Goal: Task Accomplishment & Management: Use online tool/utility

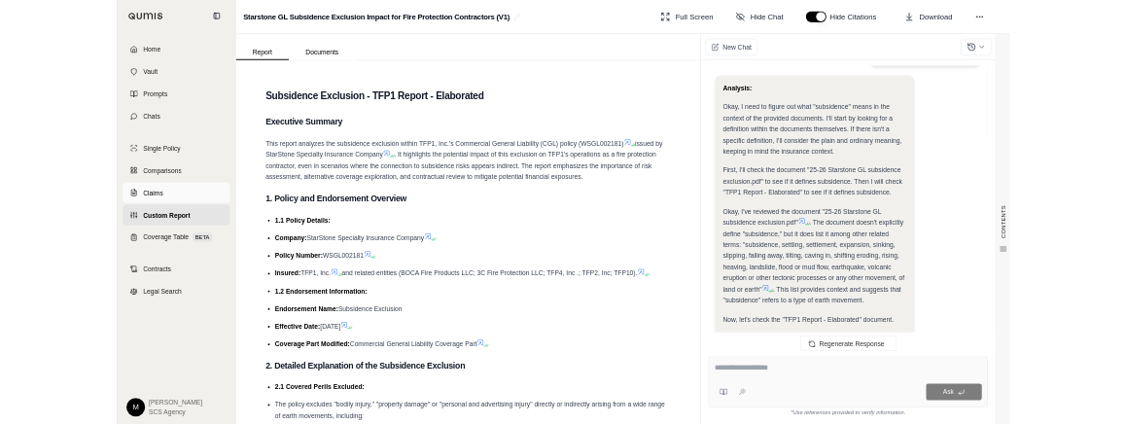
scroll to position [395, 0]
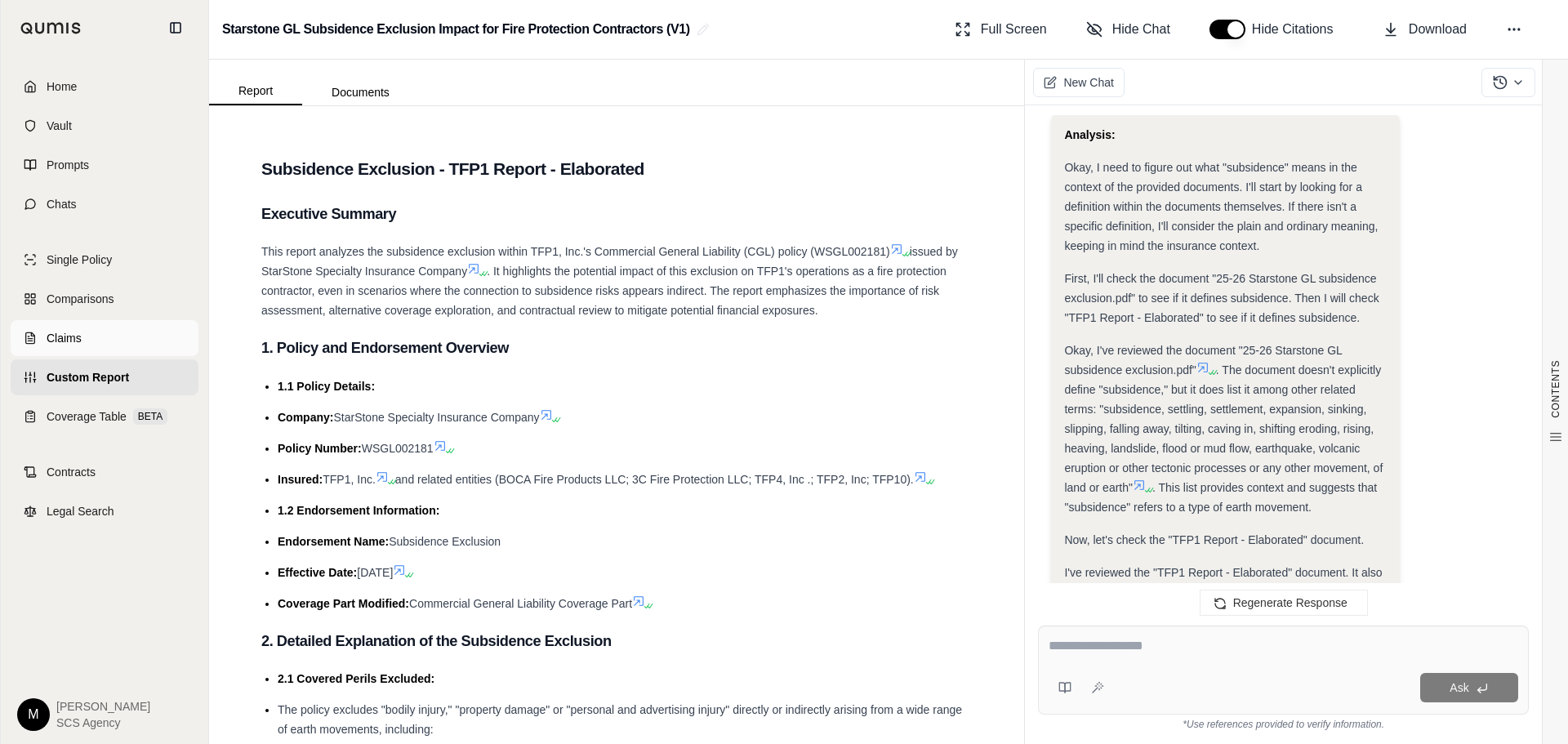
click at [32, 339] on line at bounding box center [29, 339] width 4 height 0
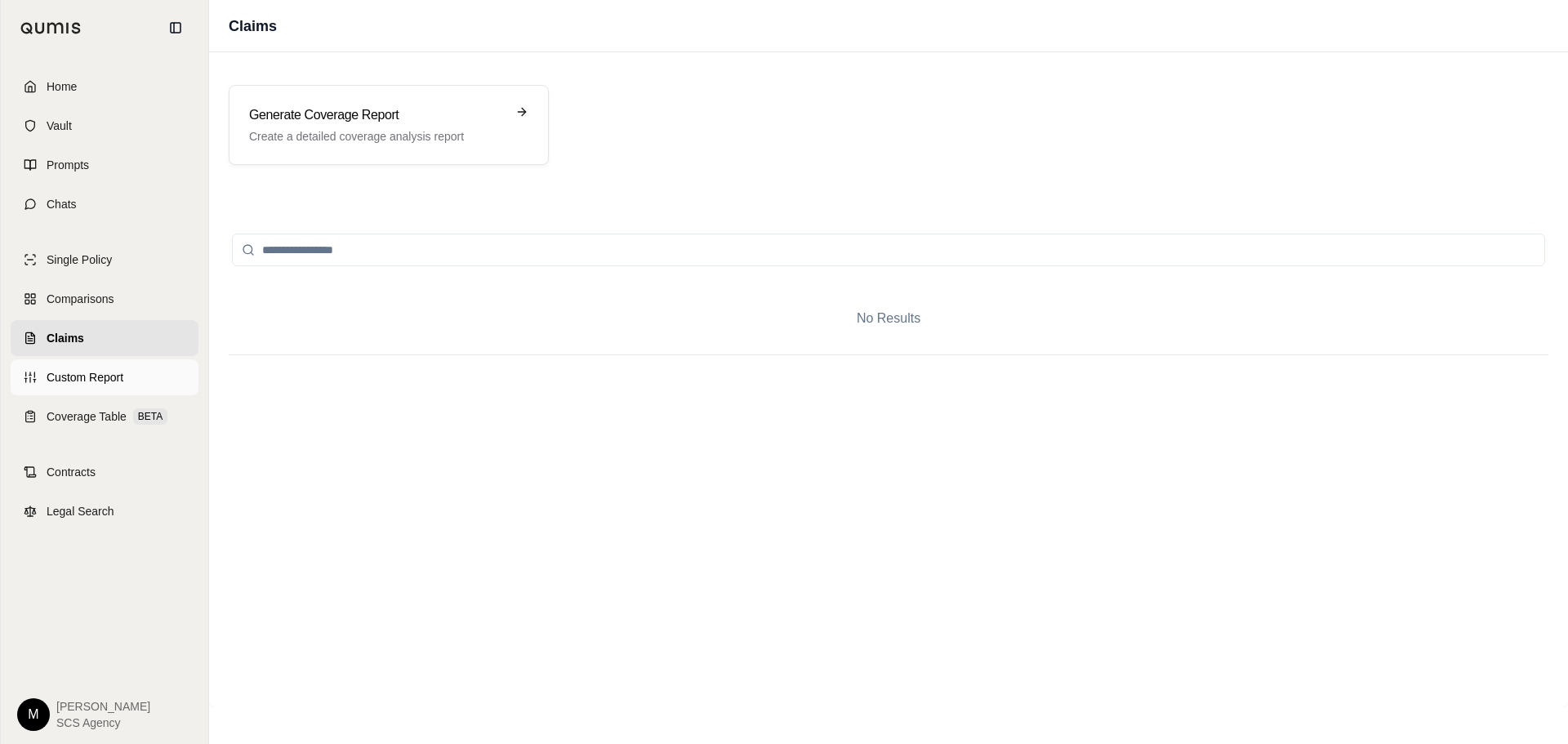
click at [66, 379] on span "Custom Report" at bounding box center [84, 377] width 76 height 16
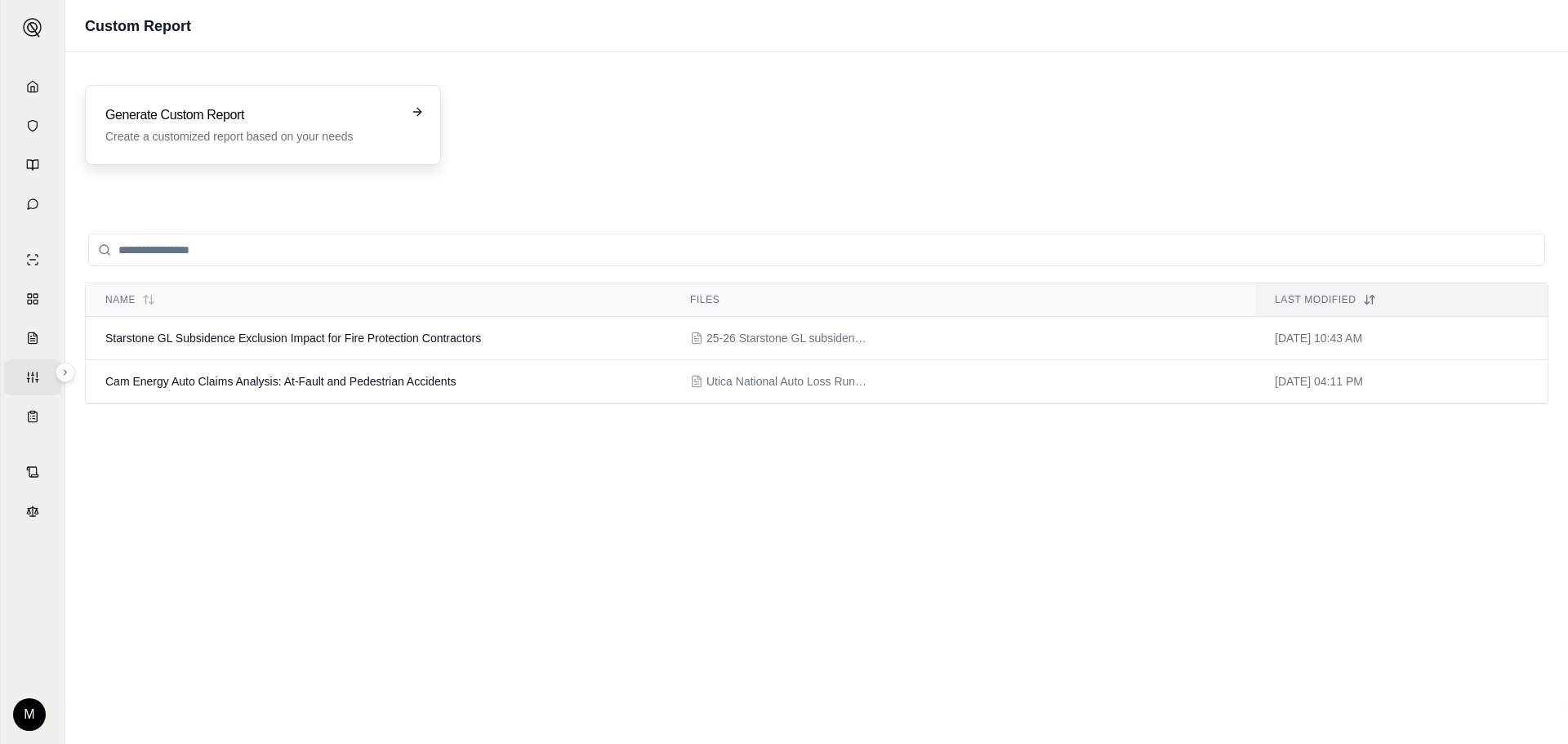
click at [301, 132] on p "Create a customized report based on your needs" at bounding box center [251, 136] width 292 height 16
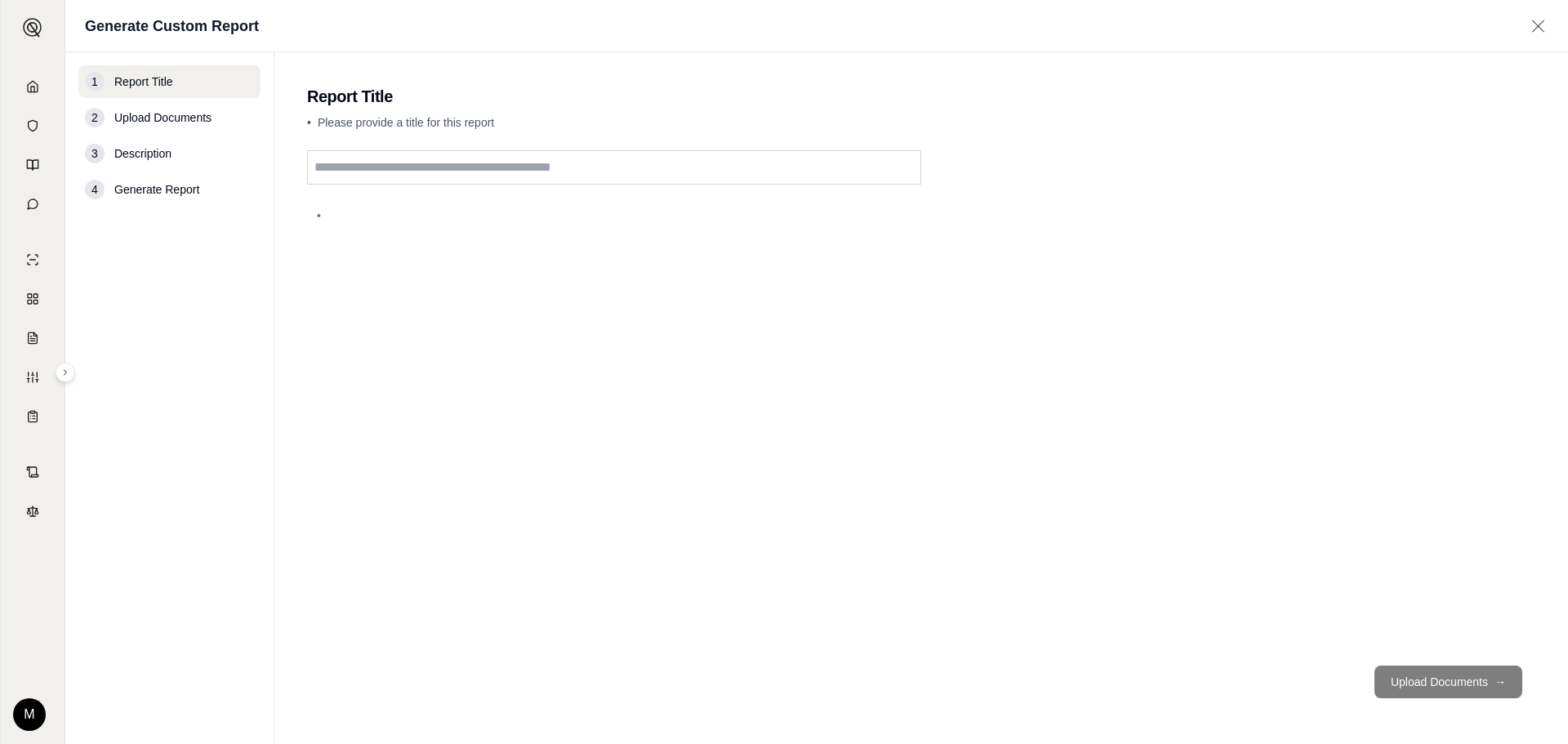
click at [390, 171] on input "text" at bounding box center [614, 167] width 614 height 34
type input "**********"
click at [212, 112] on span "Upload Documents" at bounding box center [163, 117] width 97 height 16
click at [157, 111] on span "Upload Documents" at bounding box center [163, 117] width 97 height 16
click at [1441, 689] on button "Upload Documents →" at bounding box center [1449, 682] width 148 height 33
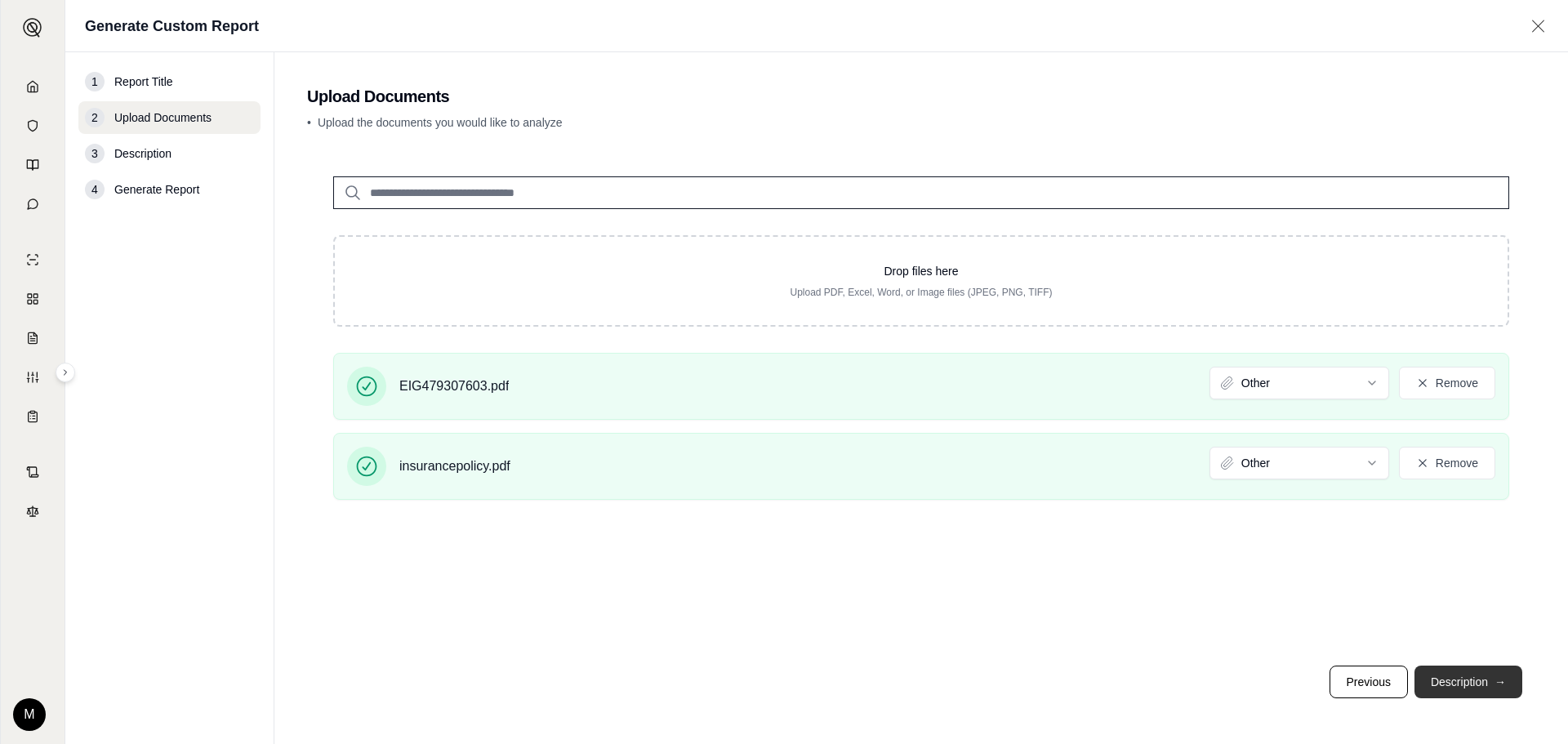
click at [1453, 679] on button "Description →" at bounding box center [1468, 682] width 108 height 33
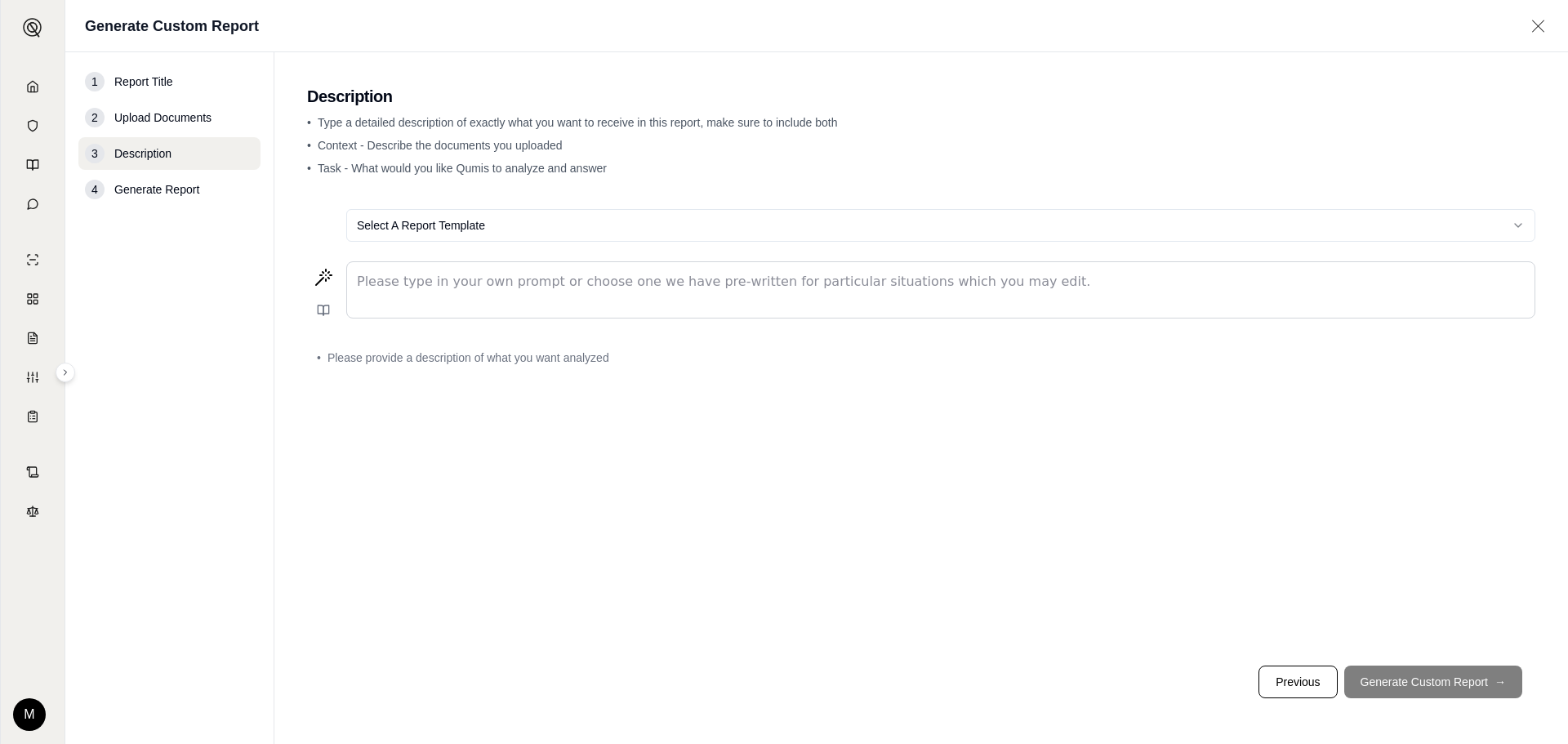
drag, startPoint x: 386, startPoint y: 280, endPoint x: 406, endPoint y: 270, distance: 22.4
click at [386, 280] on p "editable markdown" at bounding box center [941, 281] width 1168 height 19
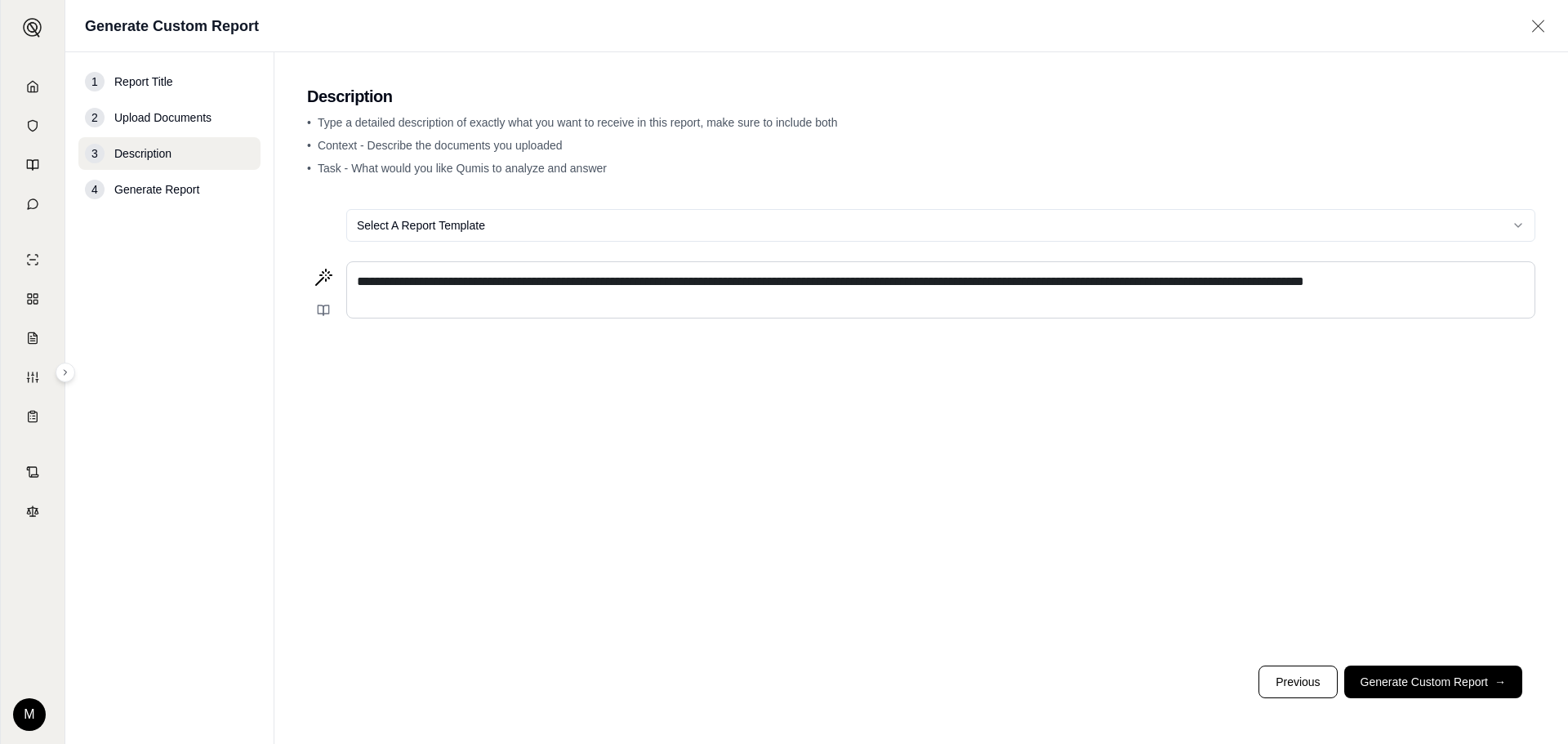
click at [1304, 284] on span "**********" at bounding box center [831, 281] width 947 height 13
click at [1473, 684] on button "Generate Custom Report →" at bounding box center [1434, 682] width 178 height 33
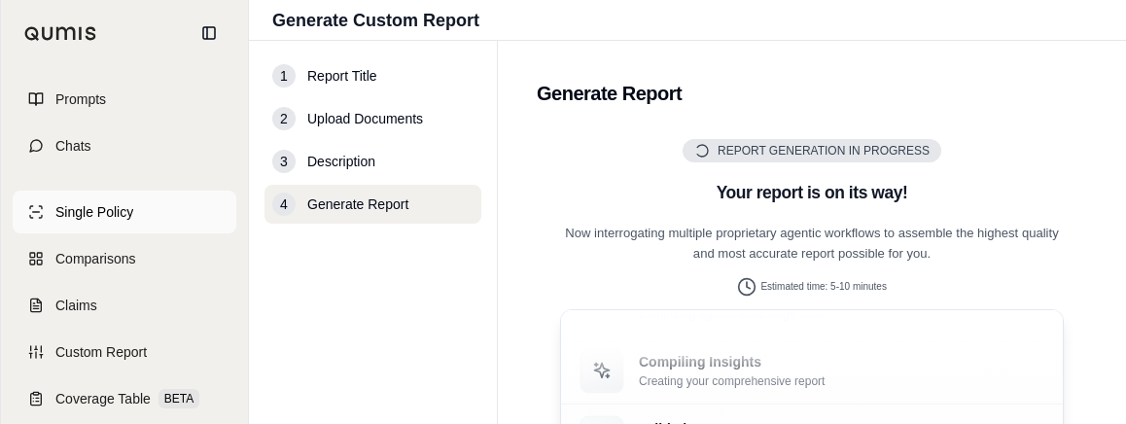
scroll to position [194, 0]
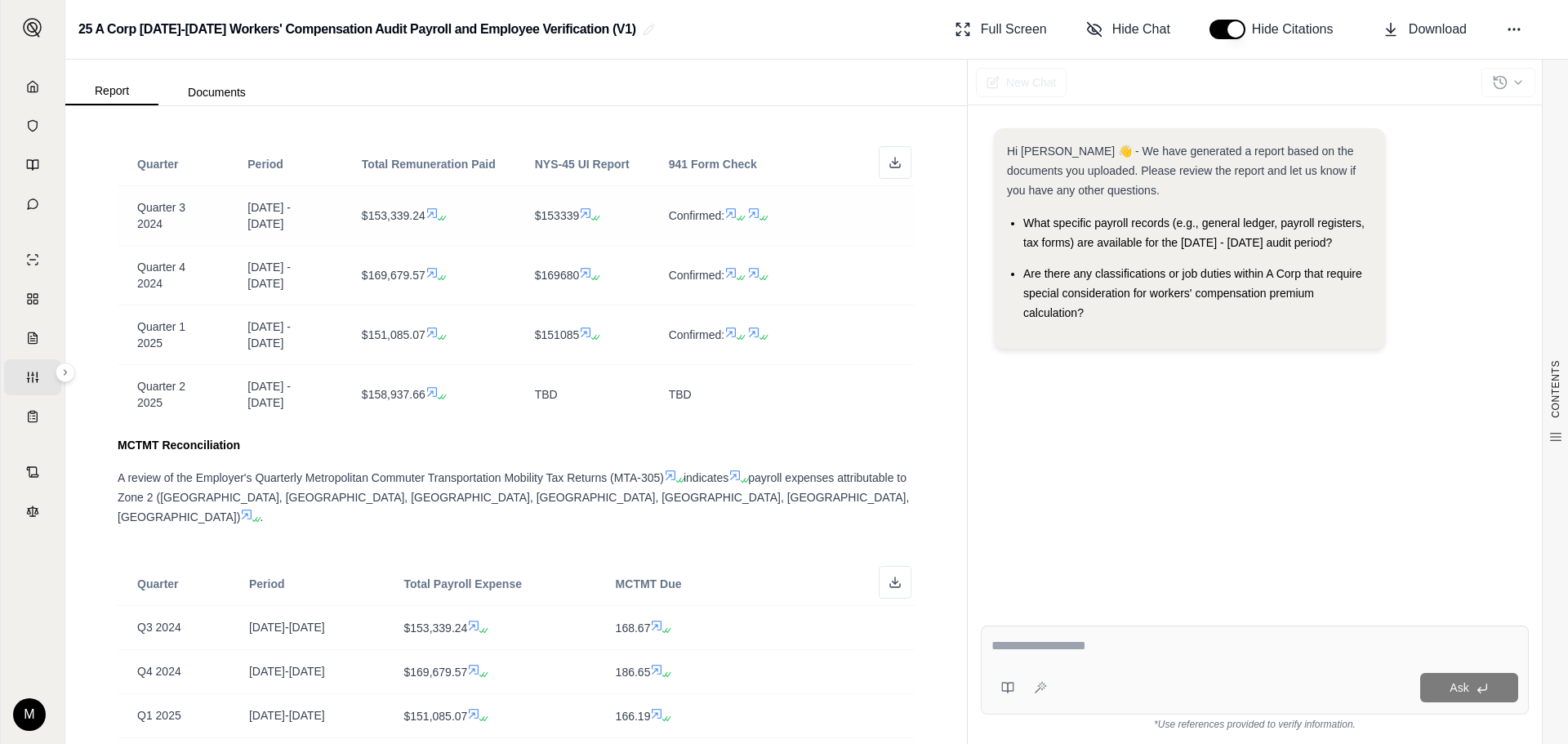
scroll to position [1094, 0]
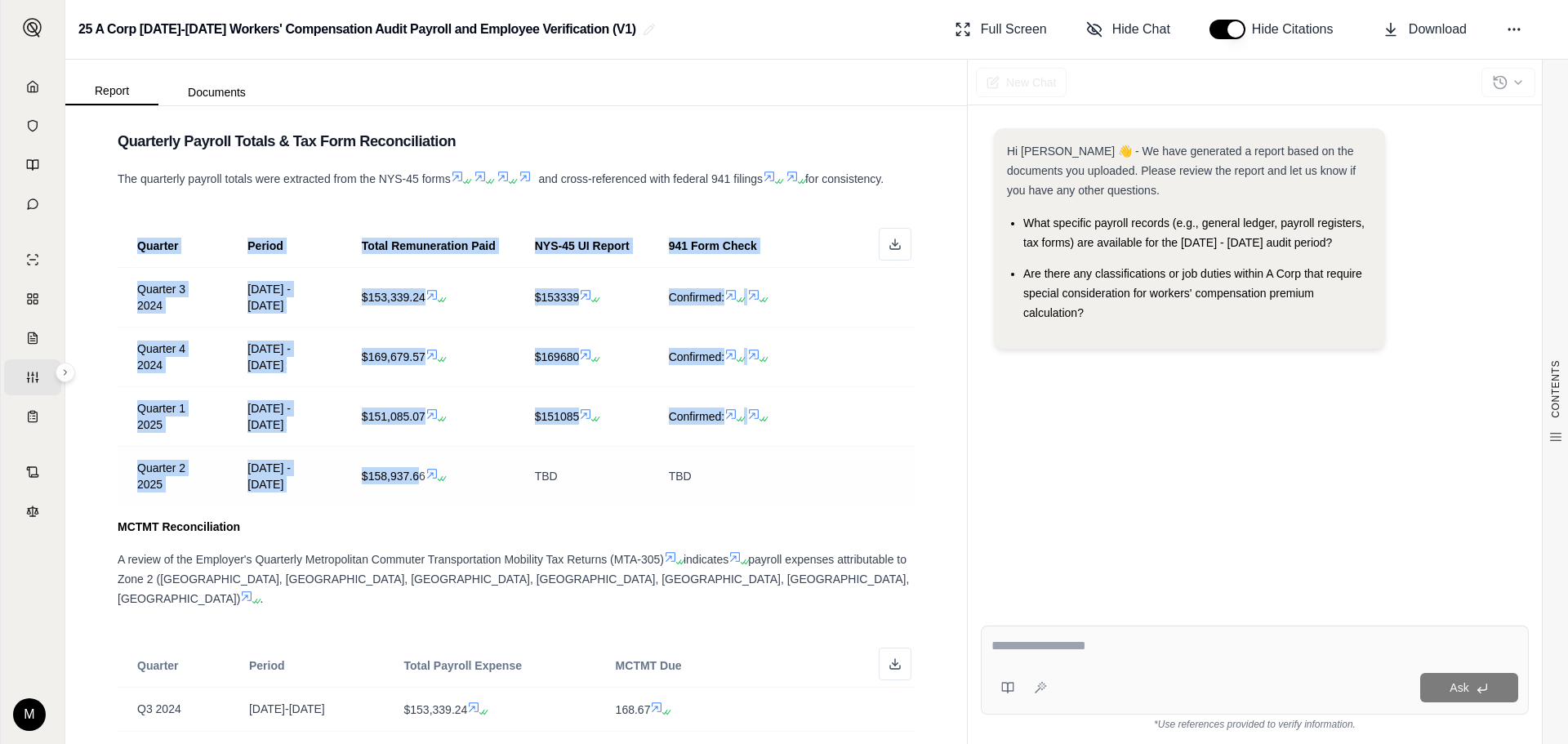
drag, startPoint x: 138, startPoint y: 244, endPoint x: 412, endPoint y: 489, distance: 367.6
click at [412, 489] on table "Quarter Period Total Remuneration Paid NYS-45 UI Report 941 Form Check Quarter …" at bounding box center [516, 364] width 797 height 281
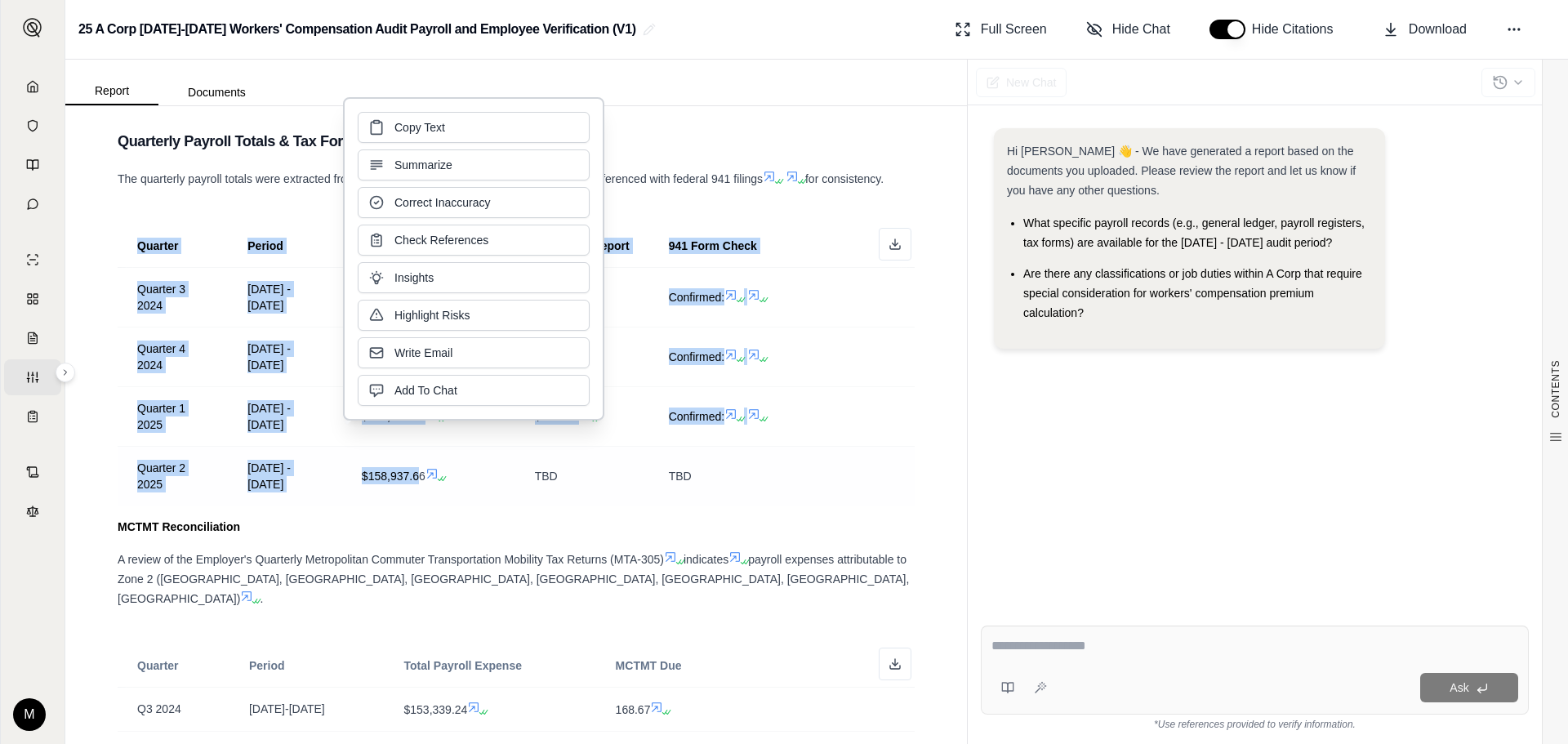
copy table "Quarter Period Total Remuneration Paid NYS-45 UI Report 941 Form Check Quarter …"
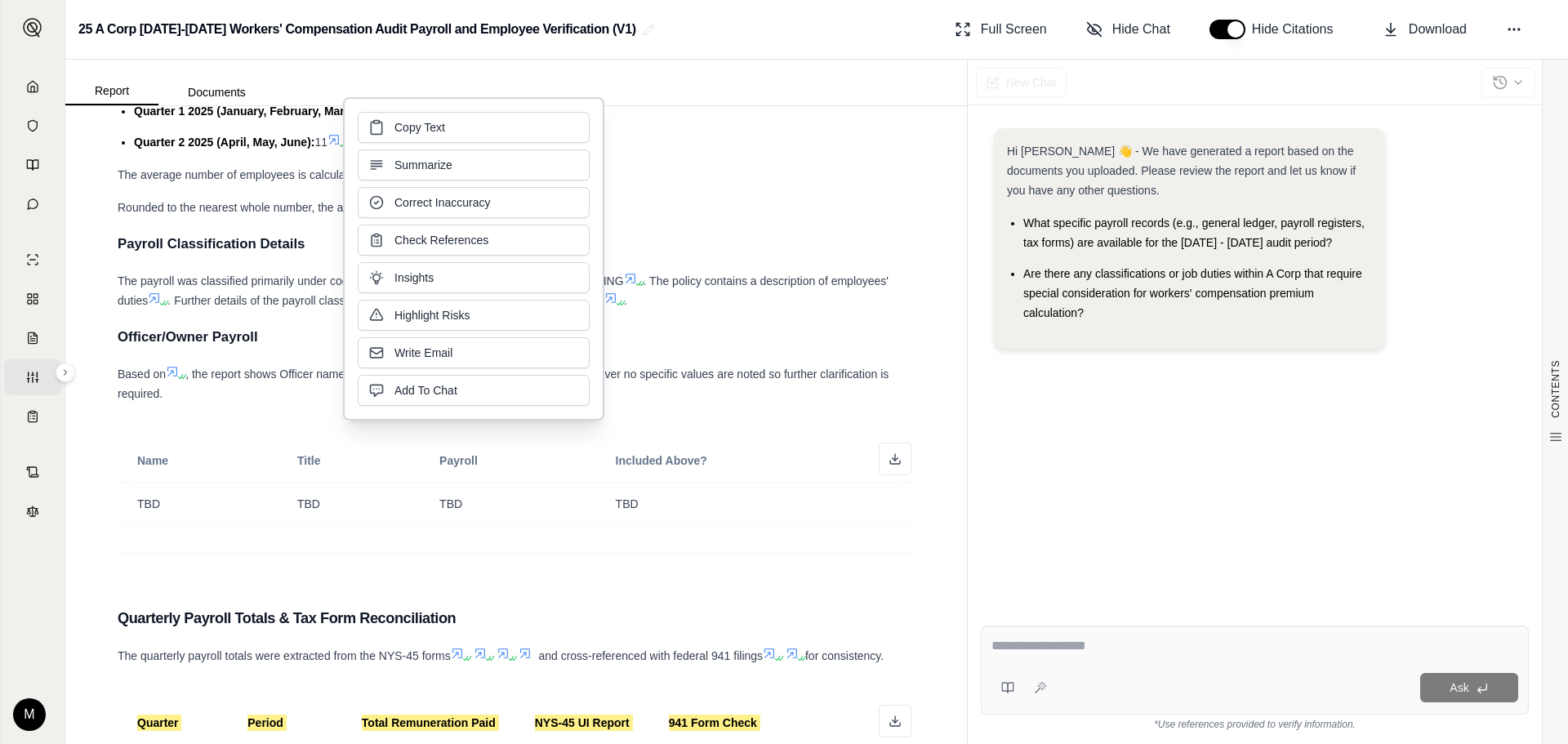
scroll to position [605, 0]
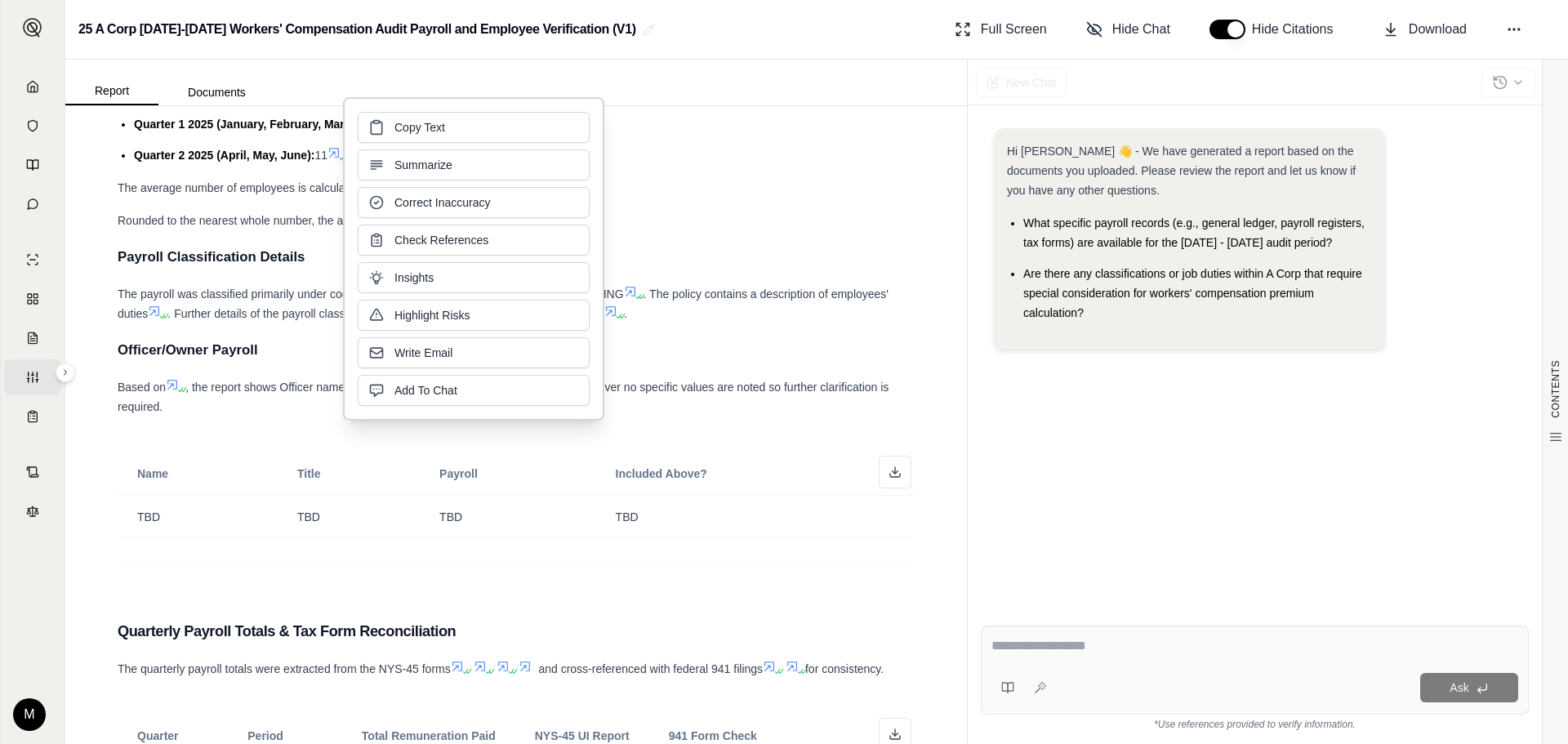
click at [1027, 645] on textarea at bounding box center [1255, 646] width 527 height 19
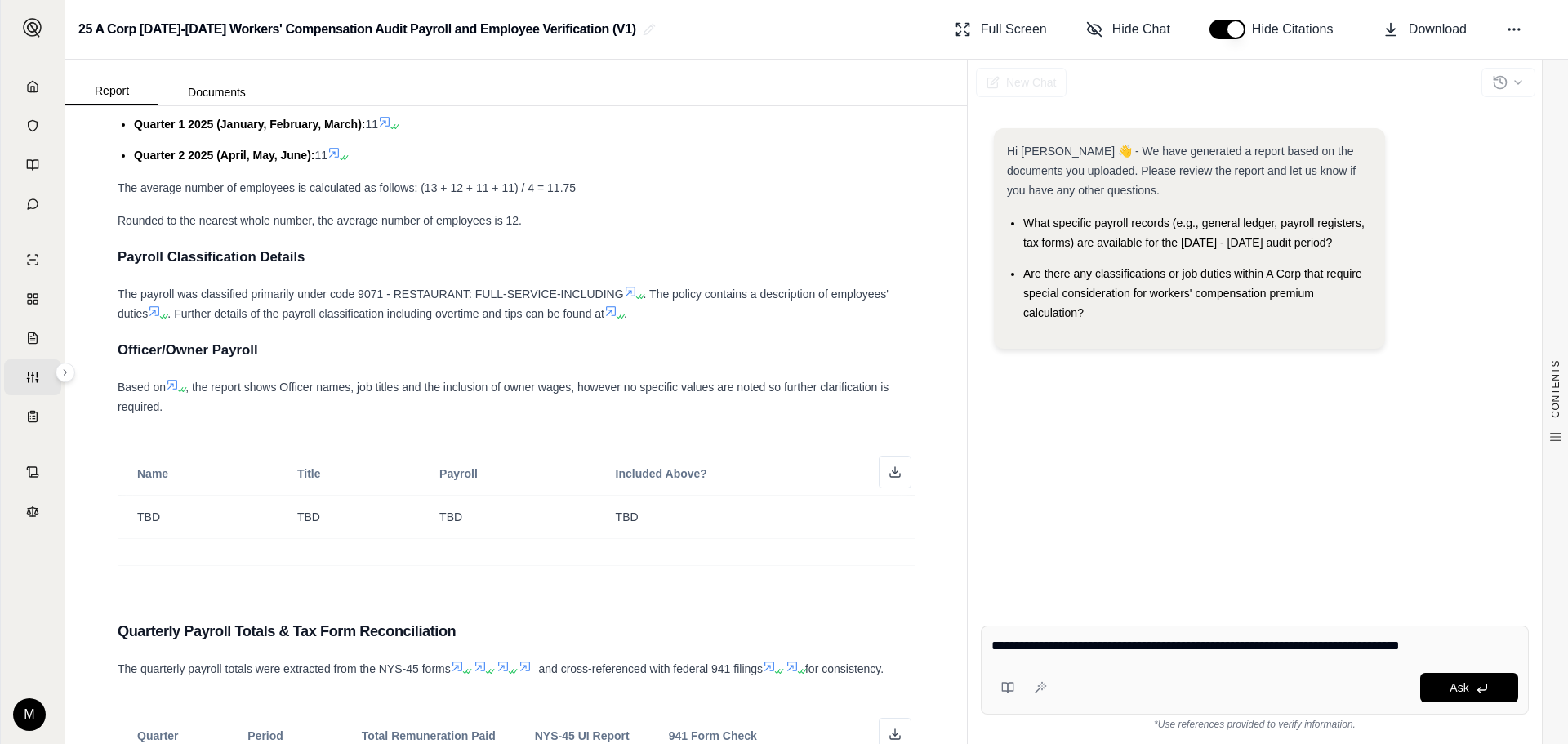
type textarea "**********"
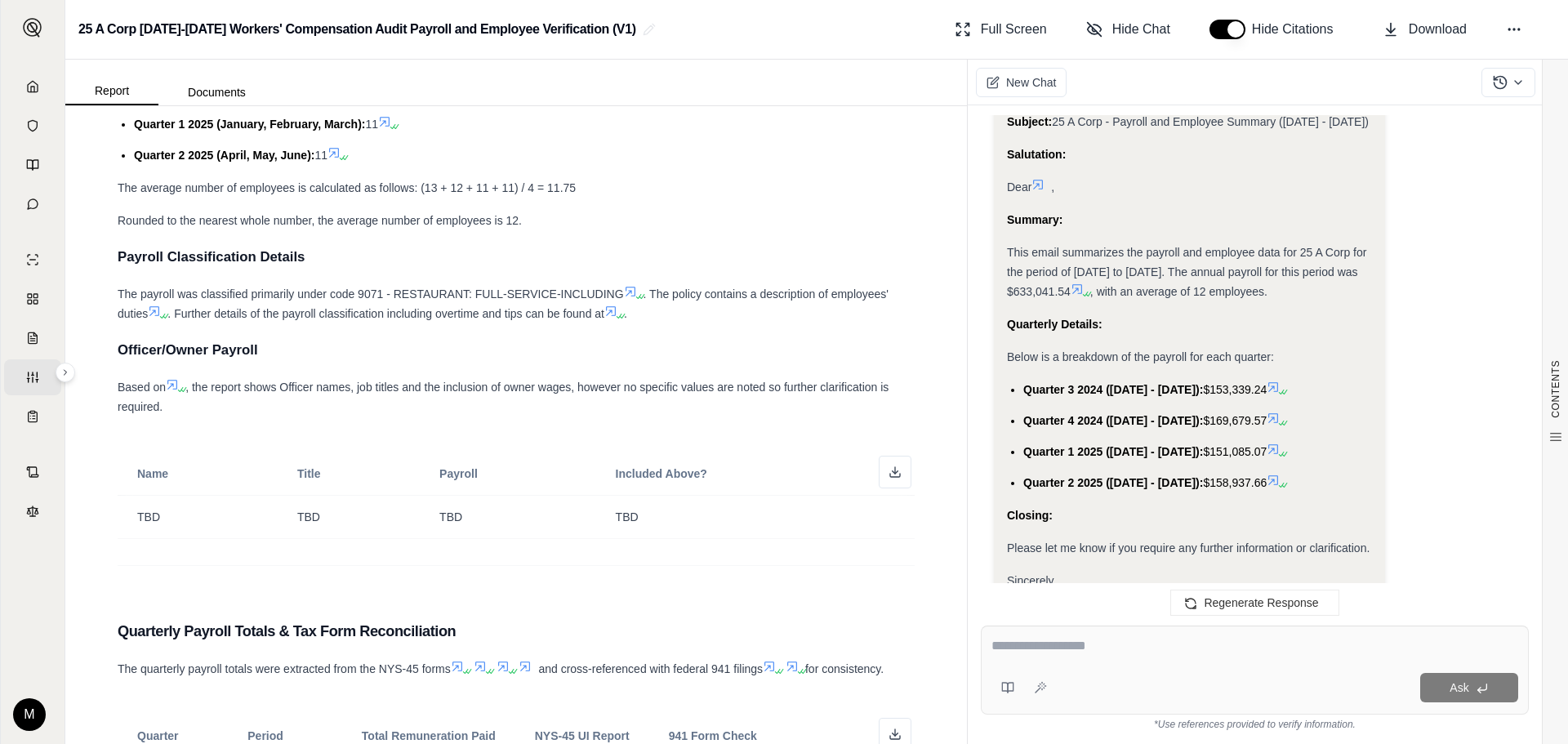
scroll to position [1178, 0]
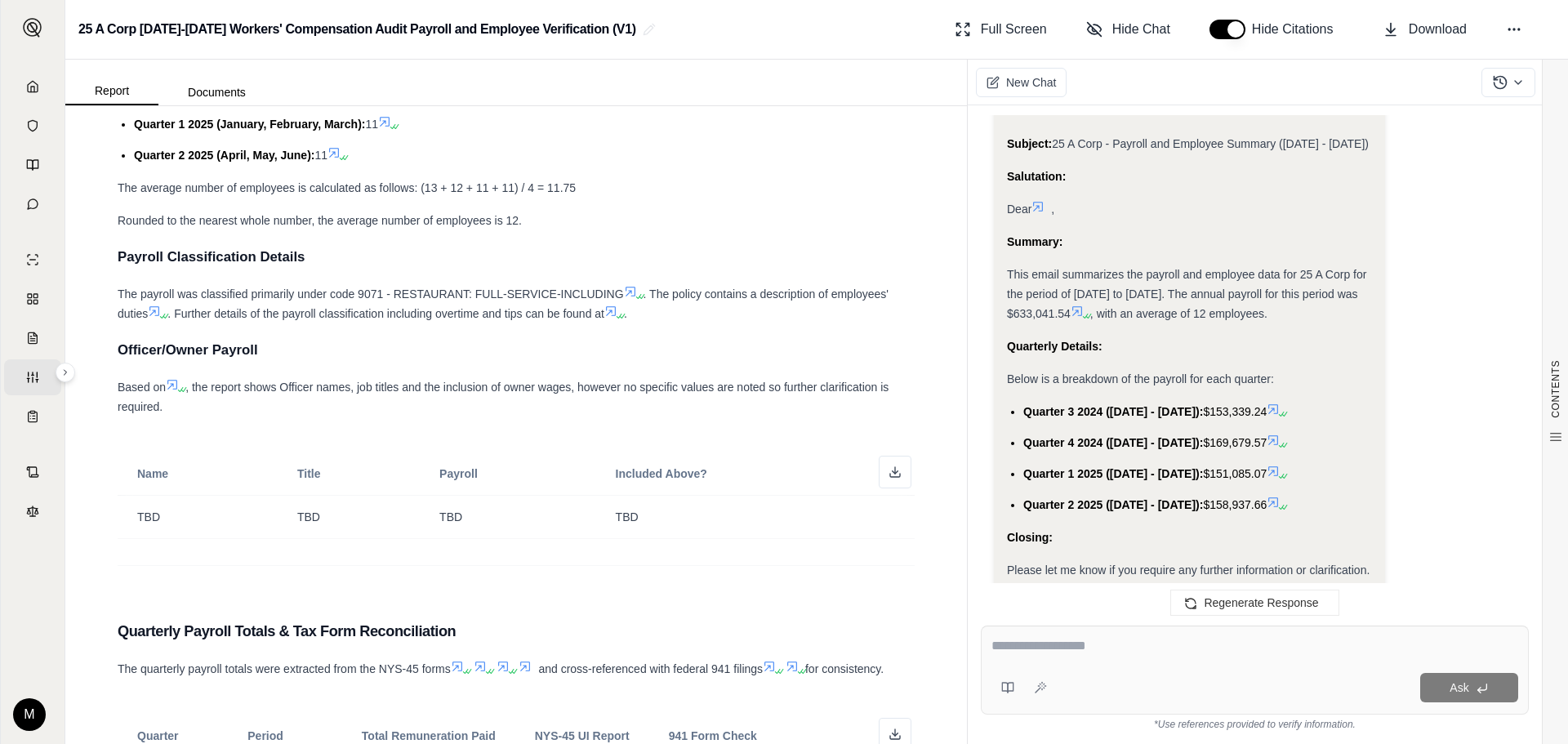
drag, startPoint x: 1009, startPoint y: 294, endPoint x: 1284, endPoint y: 531, distance: 363.0
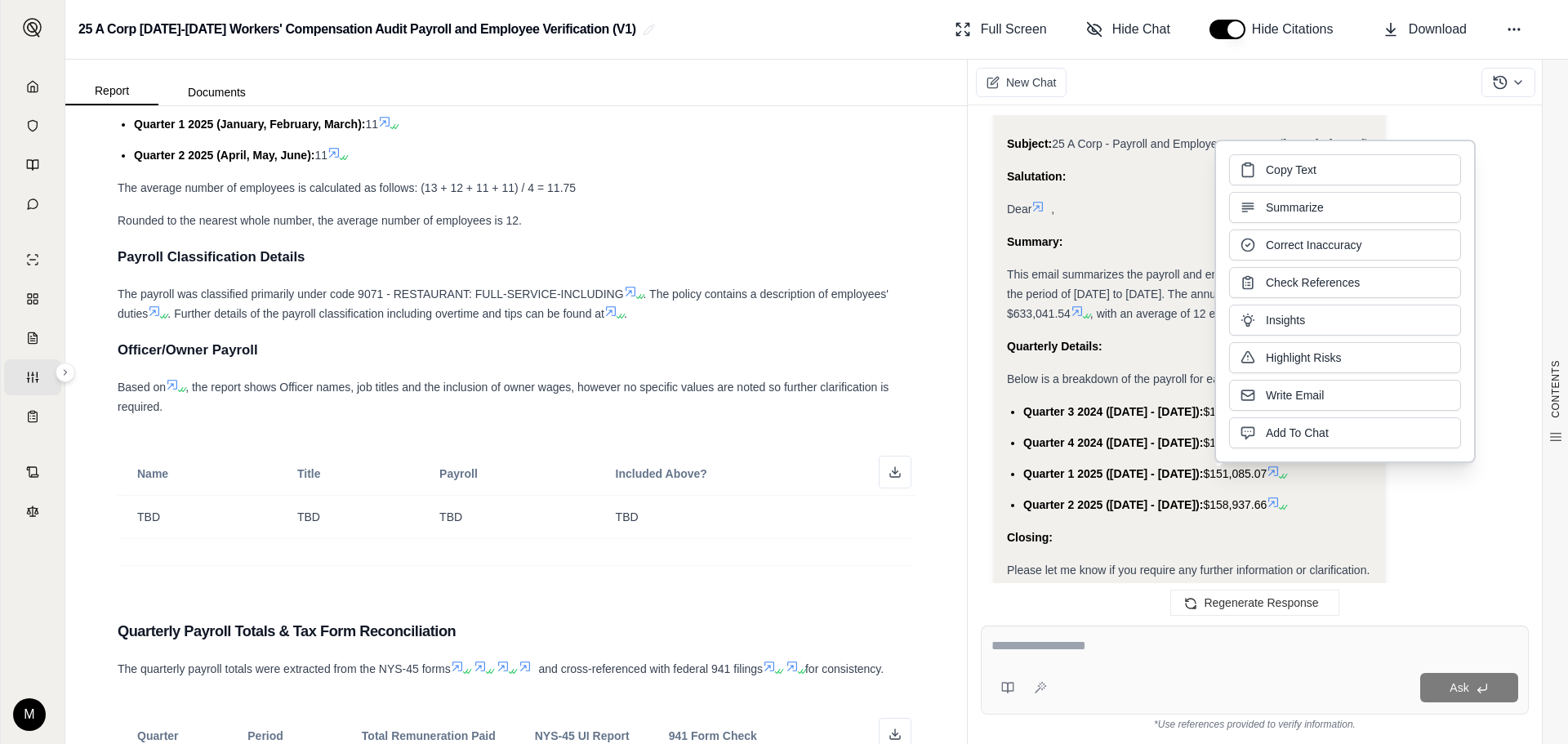
copy div "This email summarizes the payroll and employee data for 25 A Corp for the perio…"
drag, startPoint x: 1097, startPoint y: 557, endPoint x: 1105, endPoint y: 553, distance: 8.9
click at [1097, 548] on div "Closing:" at bounding box center [1189, 537] width 365 height 19
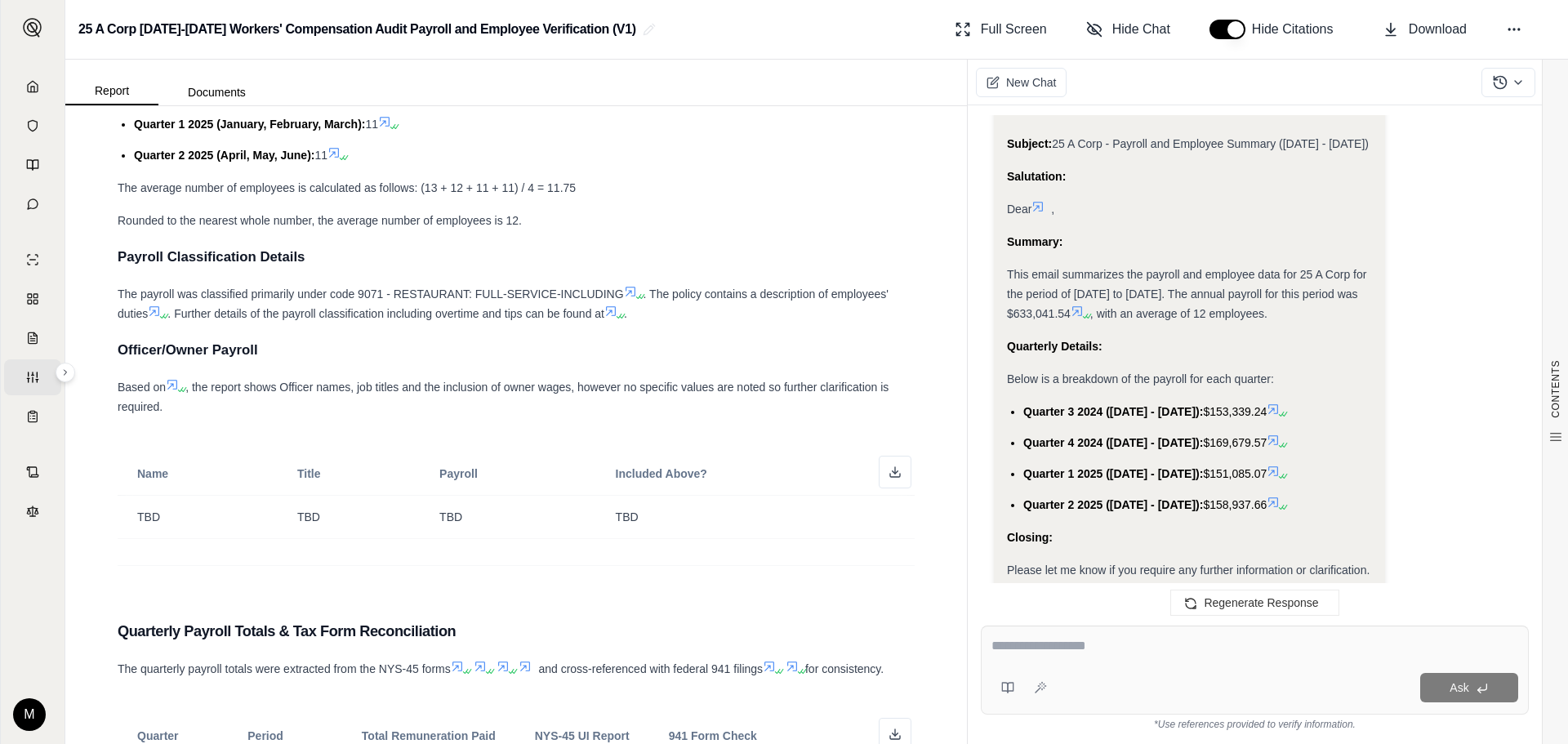
click at [1280, 416] on icon at bounding box center [1273, 409] width 13 height 13
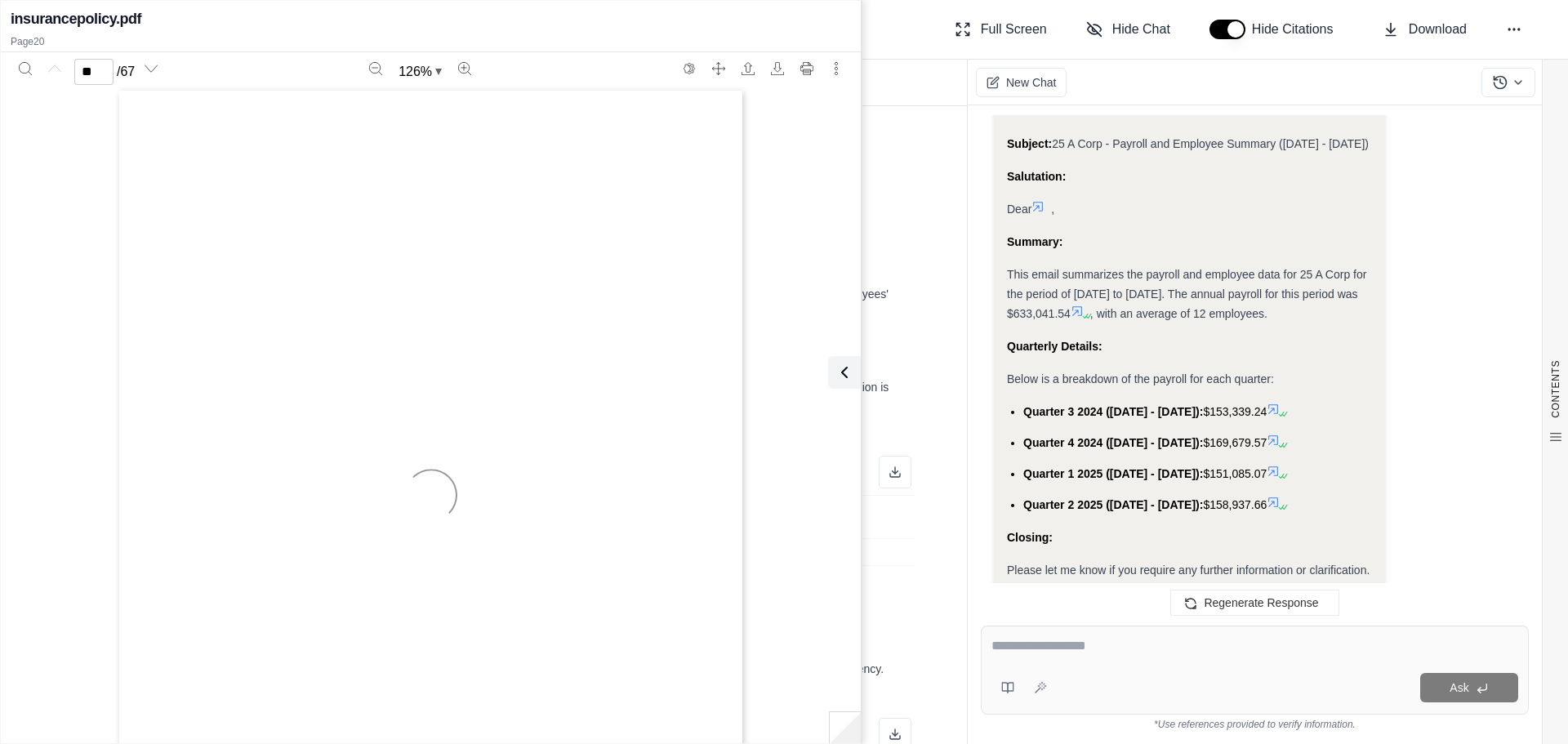
type input "**"
click at [1020, 643] on textarea at bounding box center [1255, 646] width 527 height 19
click at [1080, 649] on textarea "**********" at bounding box center [1255, 646] width 527 height 19
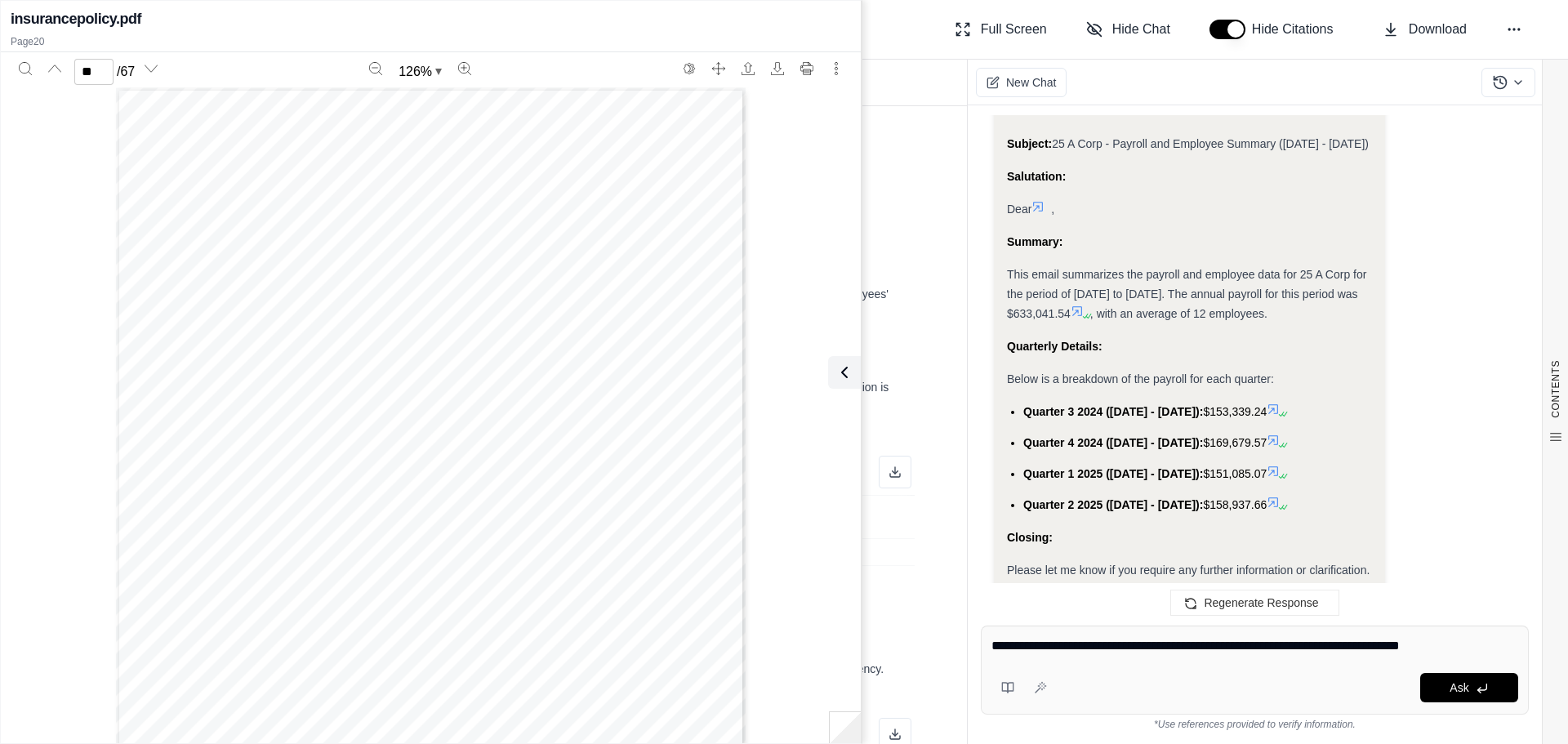
type textarea "**********"
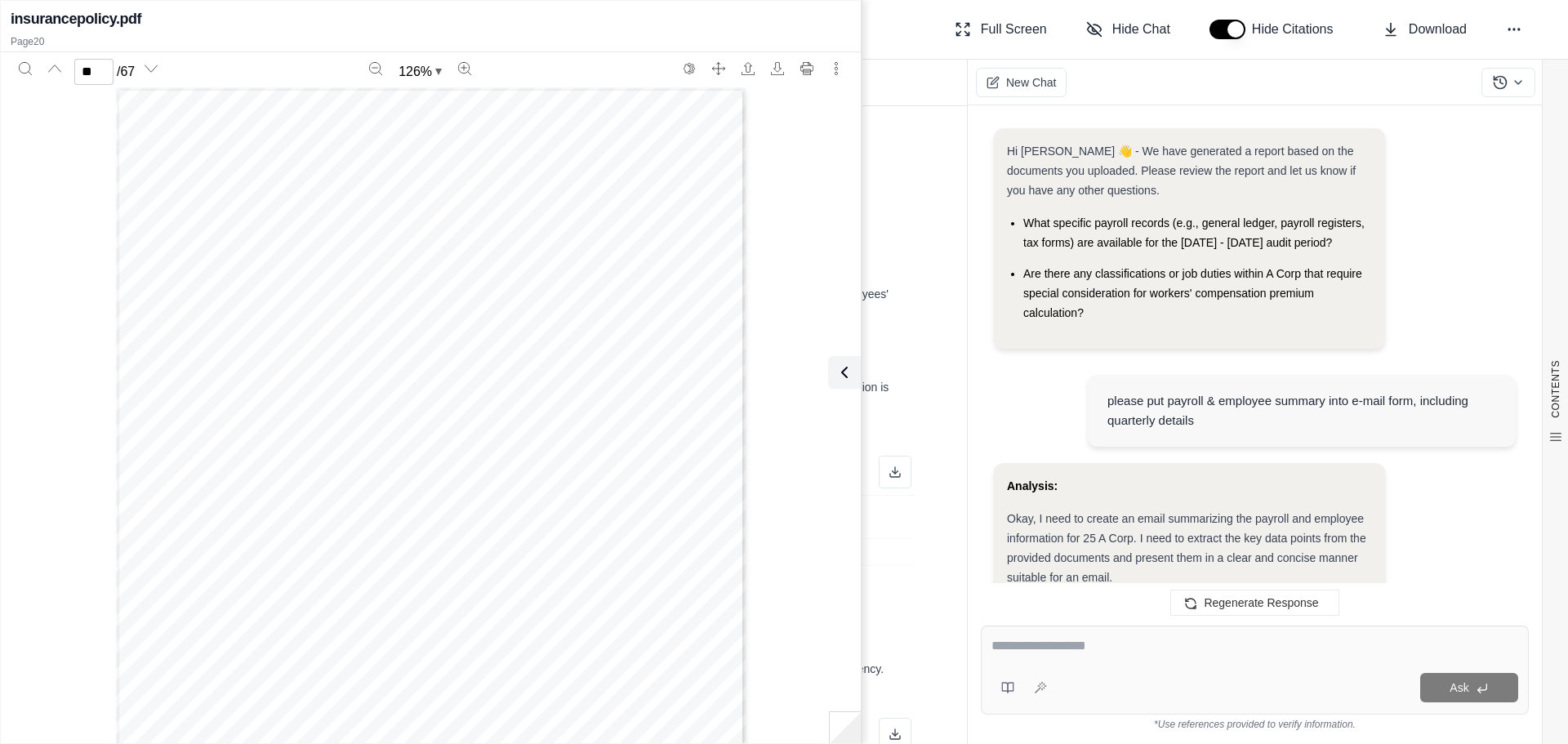
scroll to position [2162, 0]
